Goal: Task Accomplishment & Management: Manage account settings

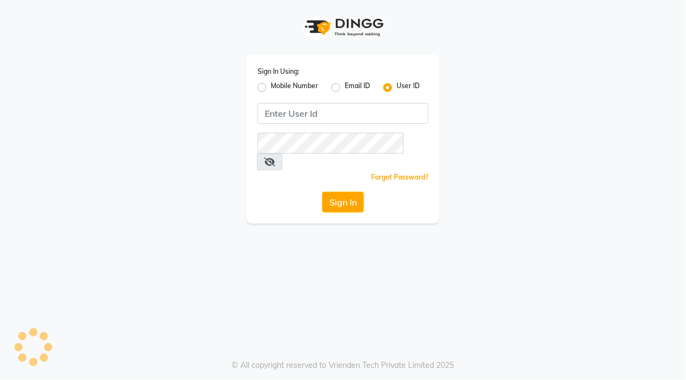
click at [271, 91] on label "Mobile Number" at bounding box center [294, 87] width 47 height 13
click at [271, 88] on input "Mobile Number" at bounding box center [274, 84] width 7 height 7
radio input "true"
radio input "false"
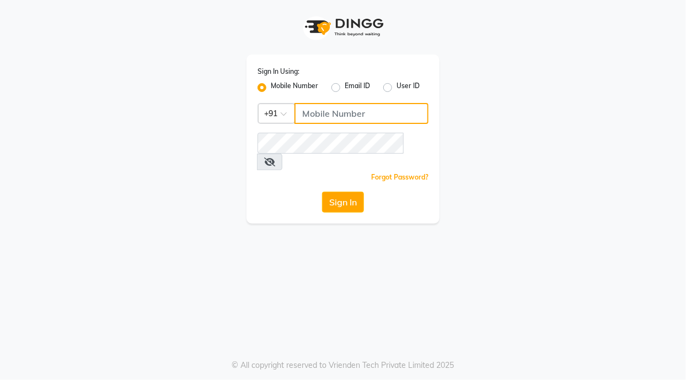
click at [349, 118] on input "Username" at bounding box center [361, 113] width 134 height 21
click at [275, 117] on div at bounding box center [277, 113] width 36 height 12
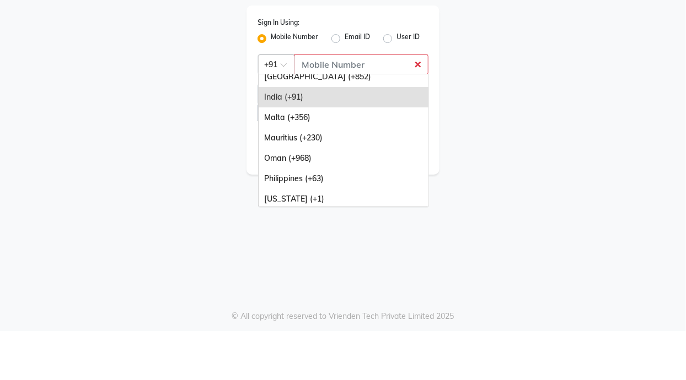
scroll to position [106, 0]
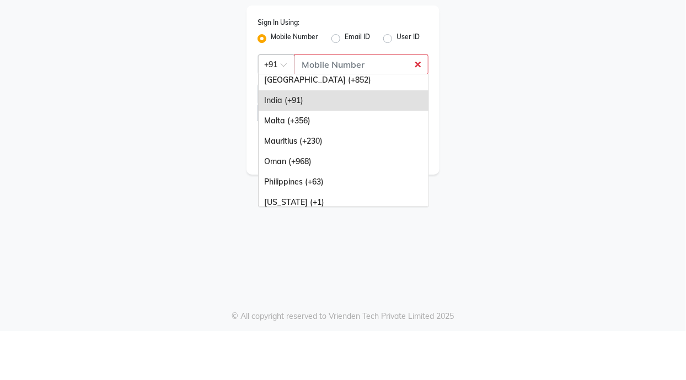
click at [362, 229] on div "Philippines (+63)" at bounding box center [344, 231] width 170 height 20
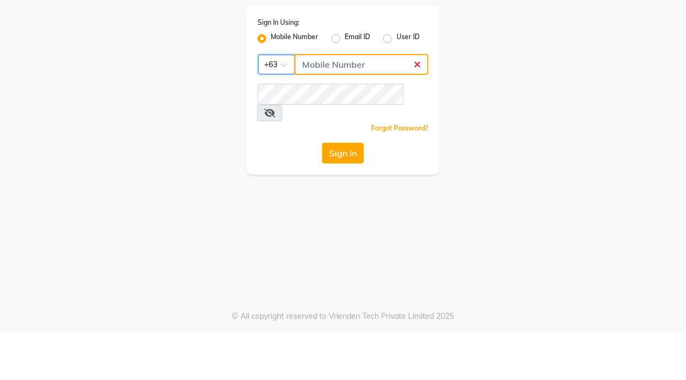
click at [368, 112] on input "Username" at bounding box center [361, 113] width 134 height 21
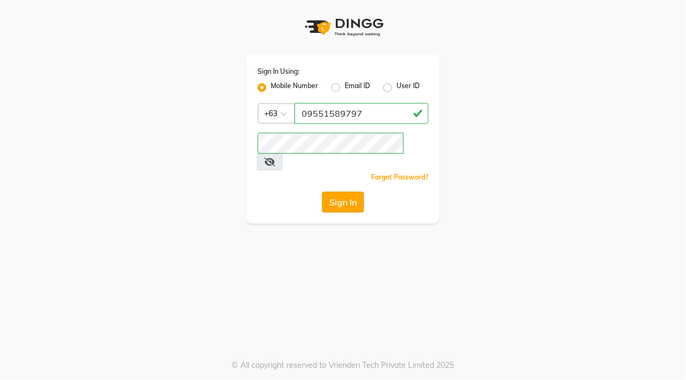
click at [349, 192] on button "Sign In" at bounding box center [343, 202] width 42 height 21
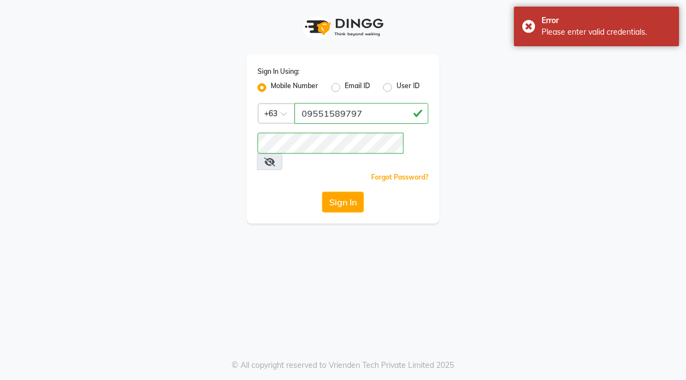
click at [275, 158] on icon at bounding box center [269, 162] width 11 height 9
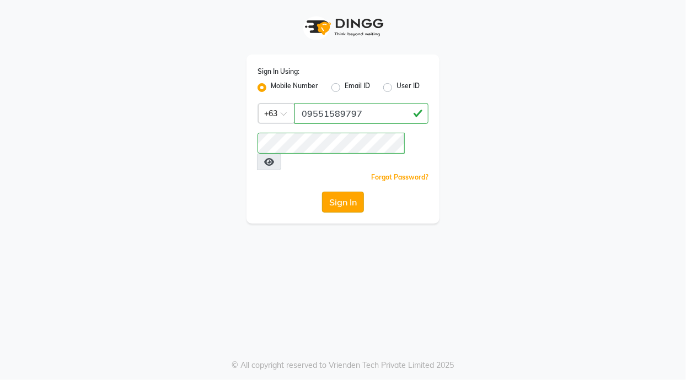
click at [354, 192] on button "Sign In" at bounding box center [343, 202] width 42 height 21
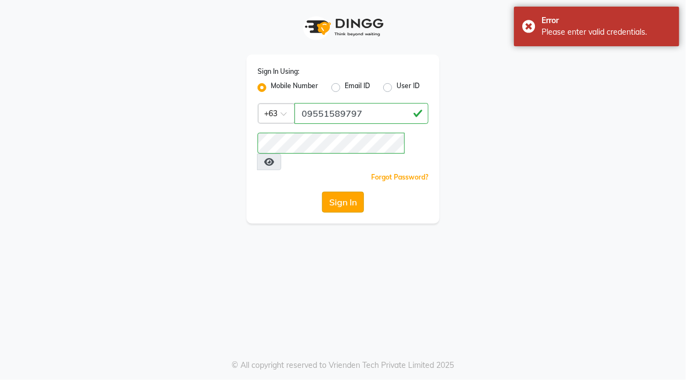
click at [355, 192] on button "Sign In" at bounding box center [343, 202] width 42 height 21
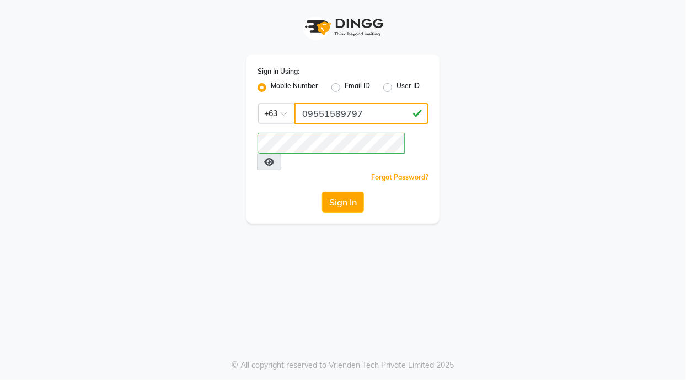
click at [305, 116] on input "09551589797" at bounding box center [361, 113] width 134 height 21
click at [308, 110] on input "09551589797" at bounding box center [361, 113] width 134 height 21
type input "9551589797"
click at [331, 192] on button "Sign In" at bounding box center [343, 202] width 42 height 21
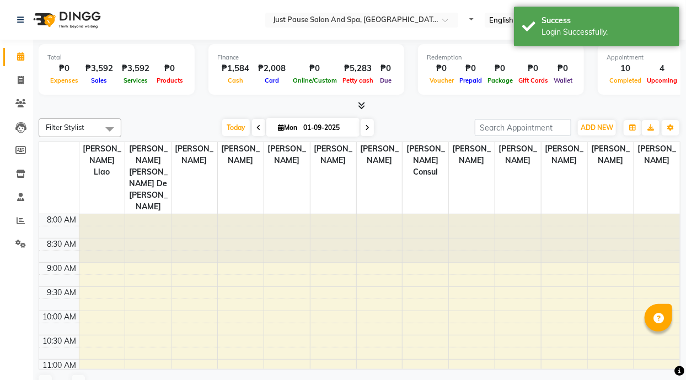
select select "en"
